Goal: Navigation & Orientation: Understand site structure

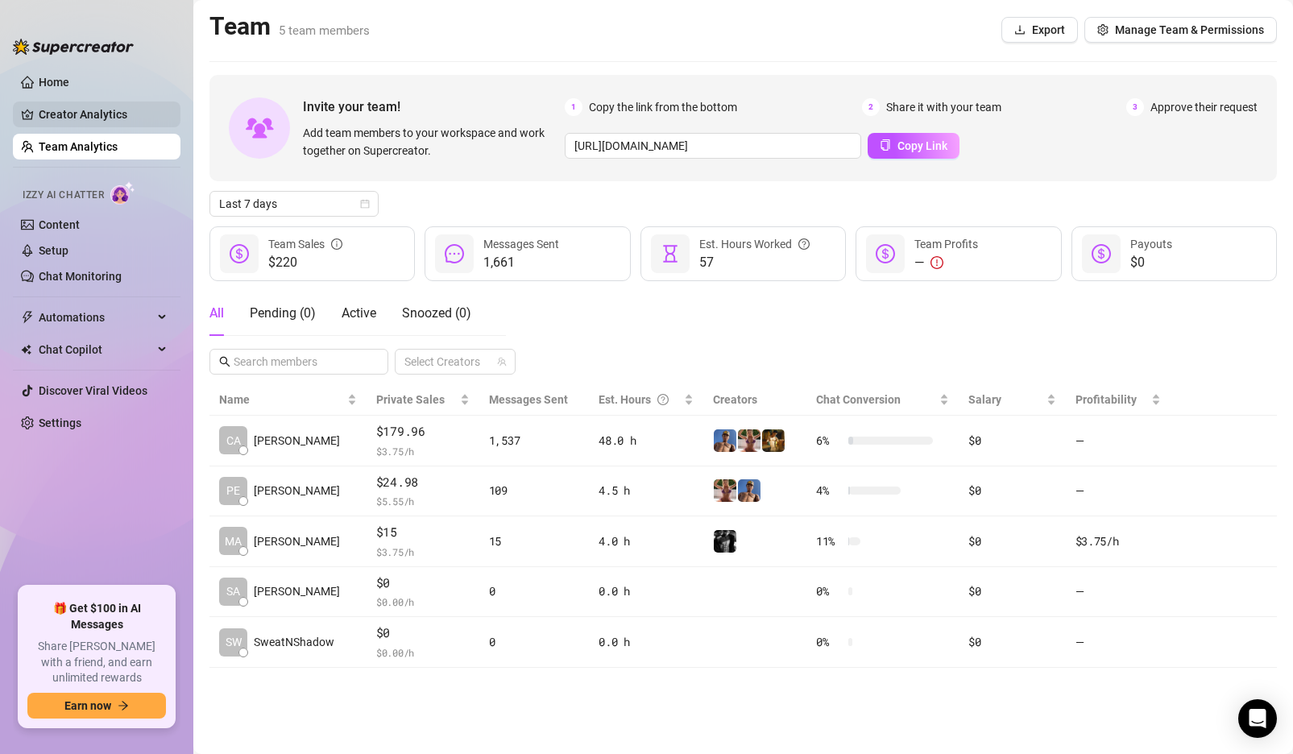
click at [91, 116] on link "Creator Analytics" at bounding box center [103, 115] width 129 height 26
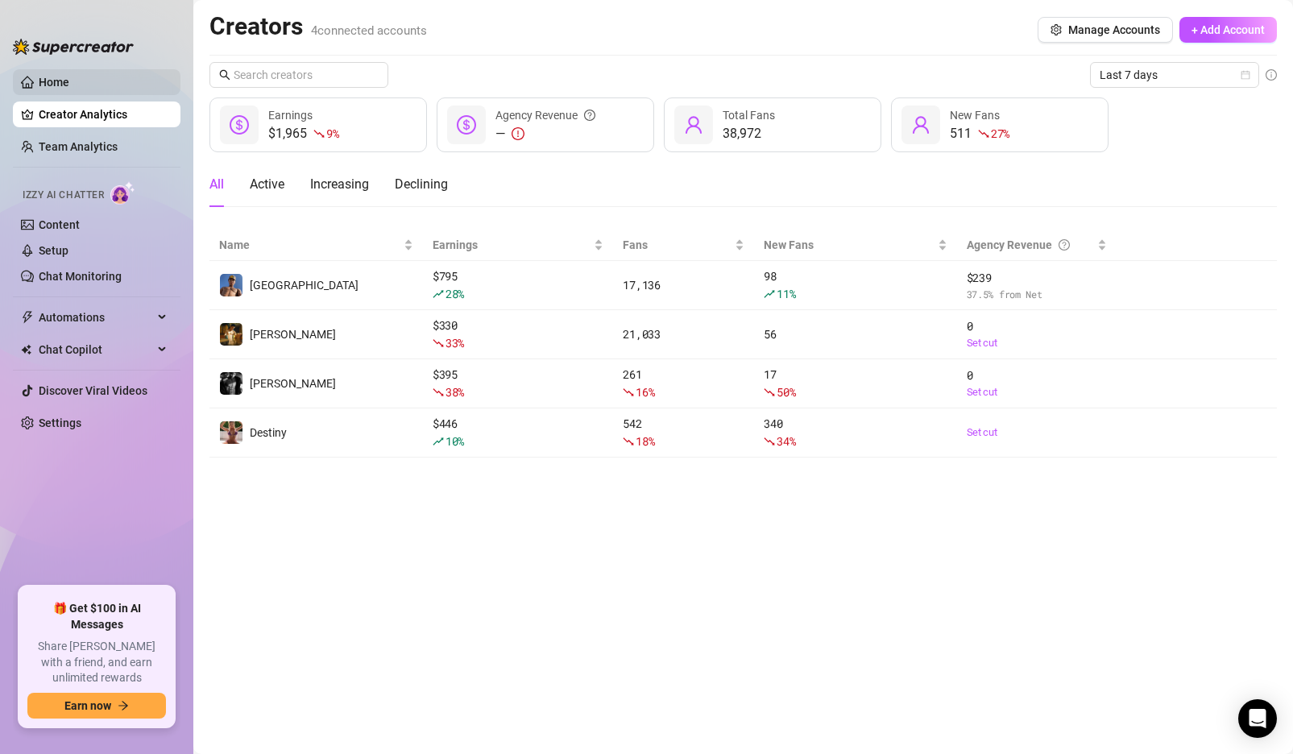
click at [69, 89] on link "Home" at bounding box center [54, 82] width 31 height 13
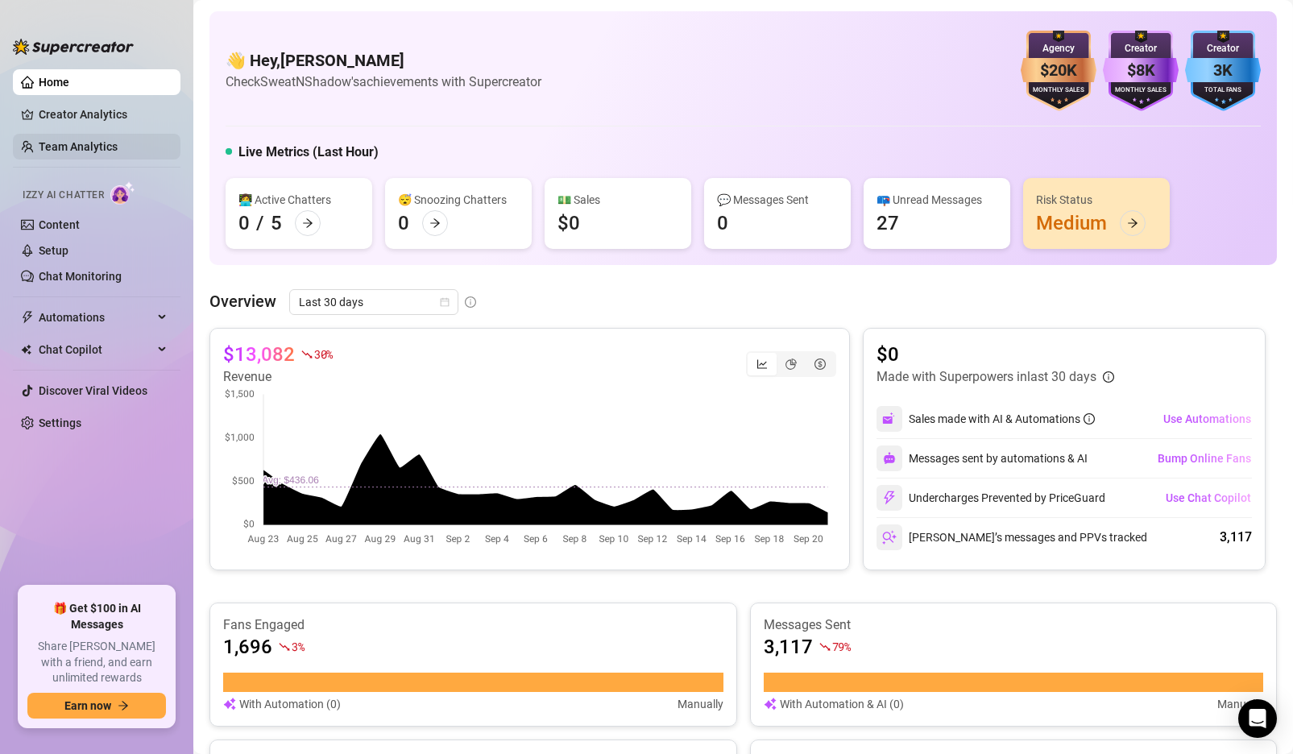
click at [93, 147] on link "Team Analytics" at bounding box center [78, 146] width 79 height 13
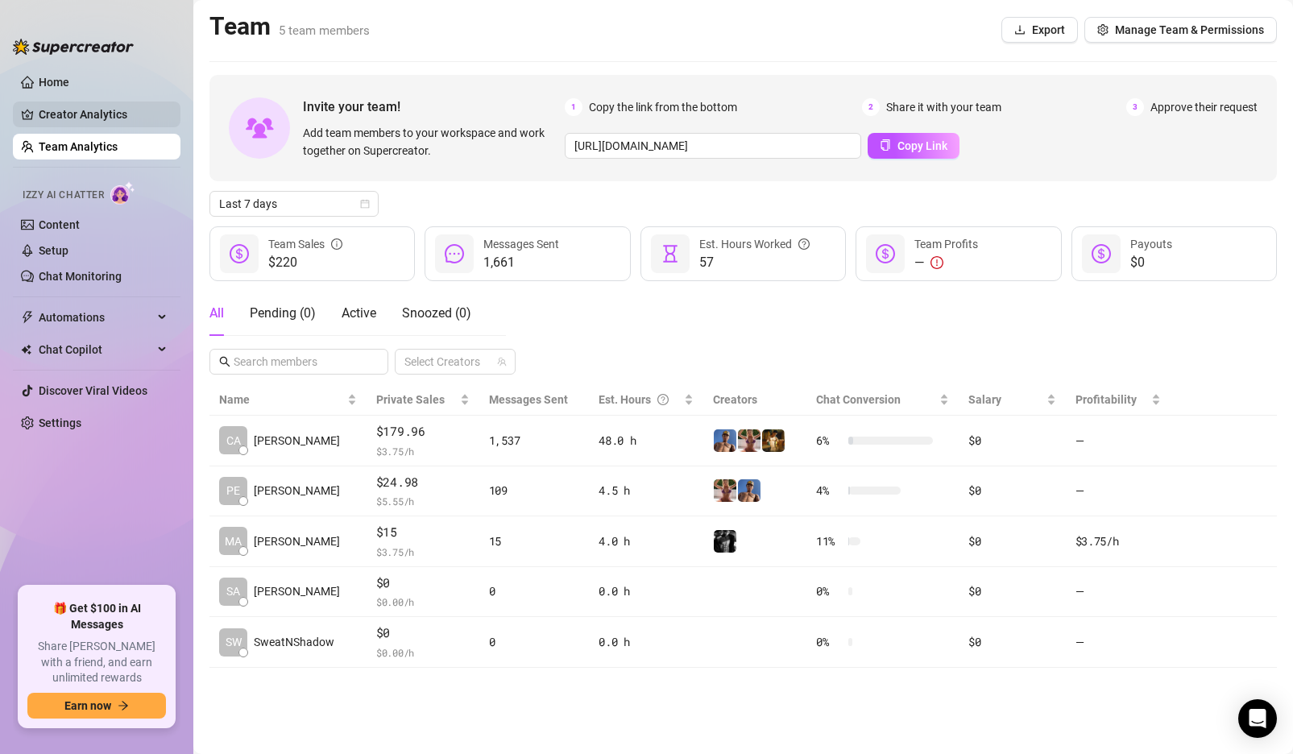
click at [95, 110] on link "Creator Analytics" at bounding box center [103, 115] width 129 height 26
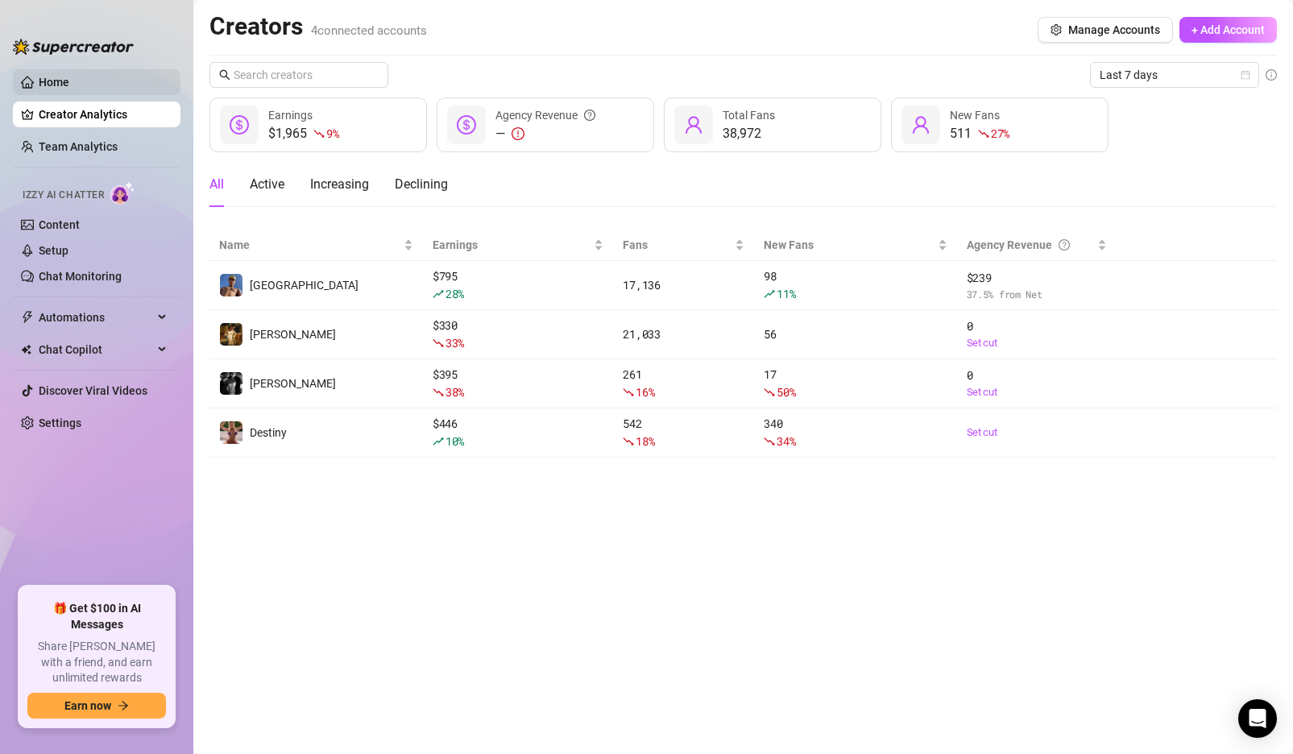
click at [56, 88] on link "Home" at bounding box center [54, 82] width 31 height 13
